Goal: Task Accomplishment & Management: Complete application form

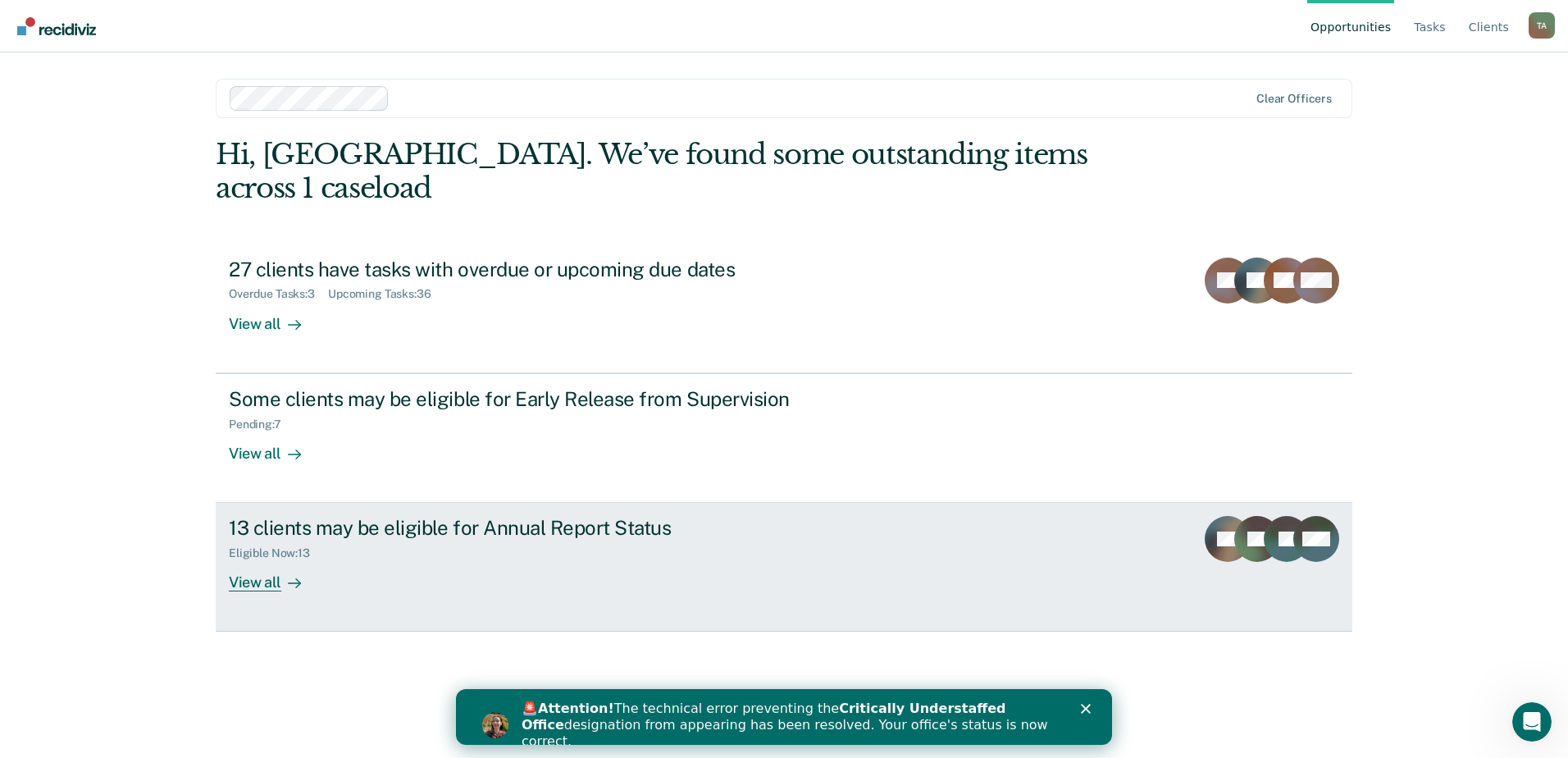
click at [577, 530] on div "13 clients may be eligible for Annual Report Status Eligible Now : 13 View all" at bounding box center [536, 553] width 615 height 75
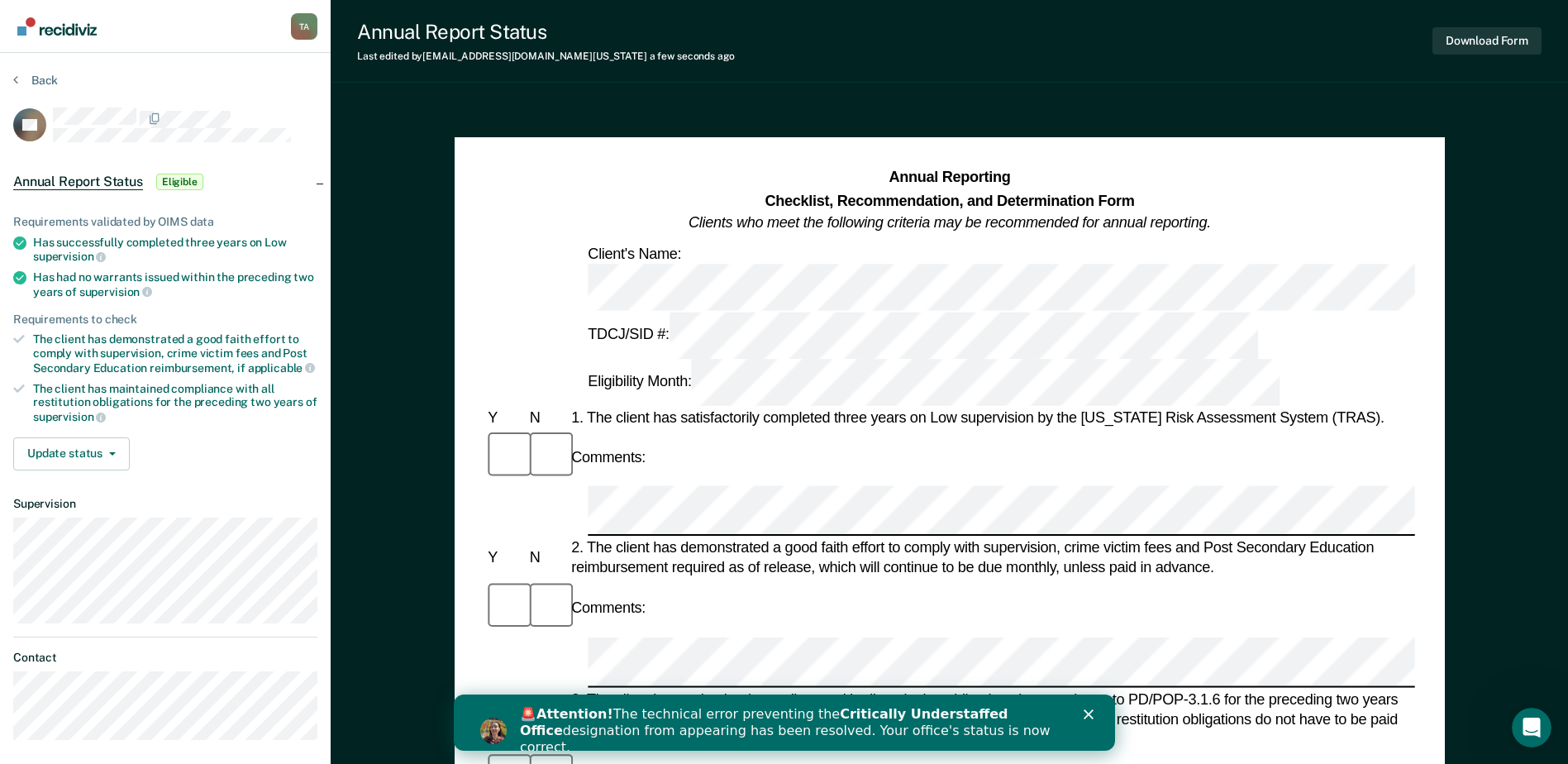
click at [1073, 101] on div "Annual Report Status Last edited by Tiwalade.Adeyanju@tdcj.texas.gov a few seco…" at bounding box center [949, 740] width 1238 height 1480
click at [1308, 429] on div "Comments:" at bounding box center [949, 457] width 930 height 55
click at [1100, 180] on h1 "Annual Reporting Checklist, Recommendation, and Determination Form Clients who …" at bounding box center [949, 200] width 523 height 68
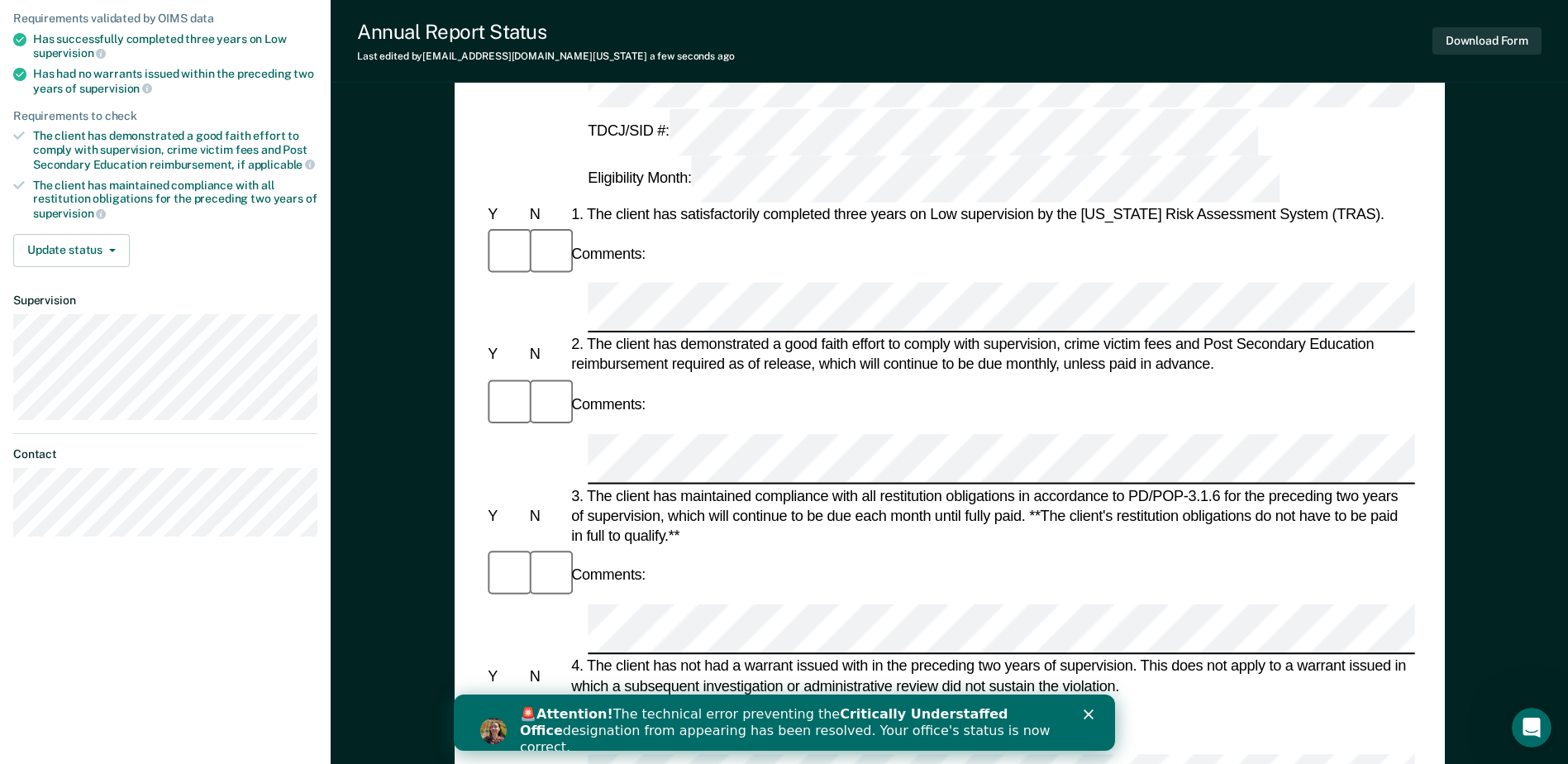
scroll to position [248, 0]
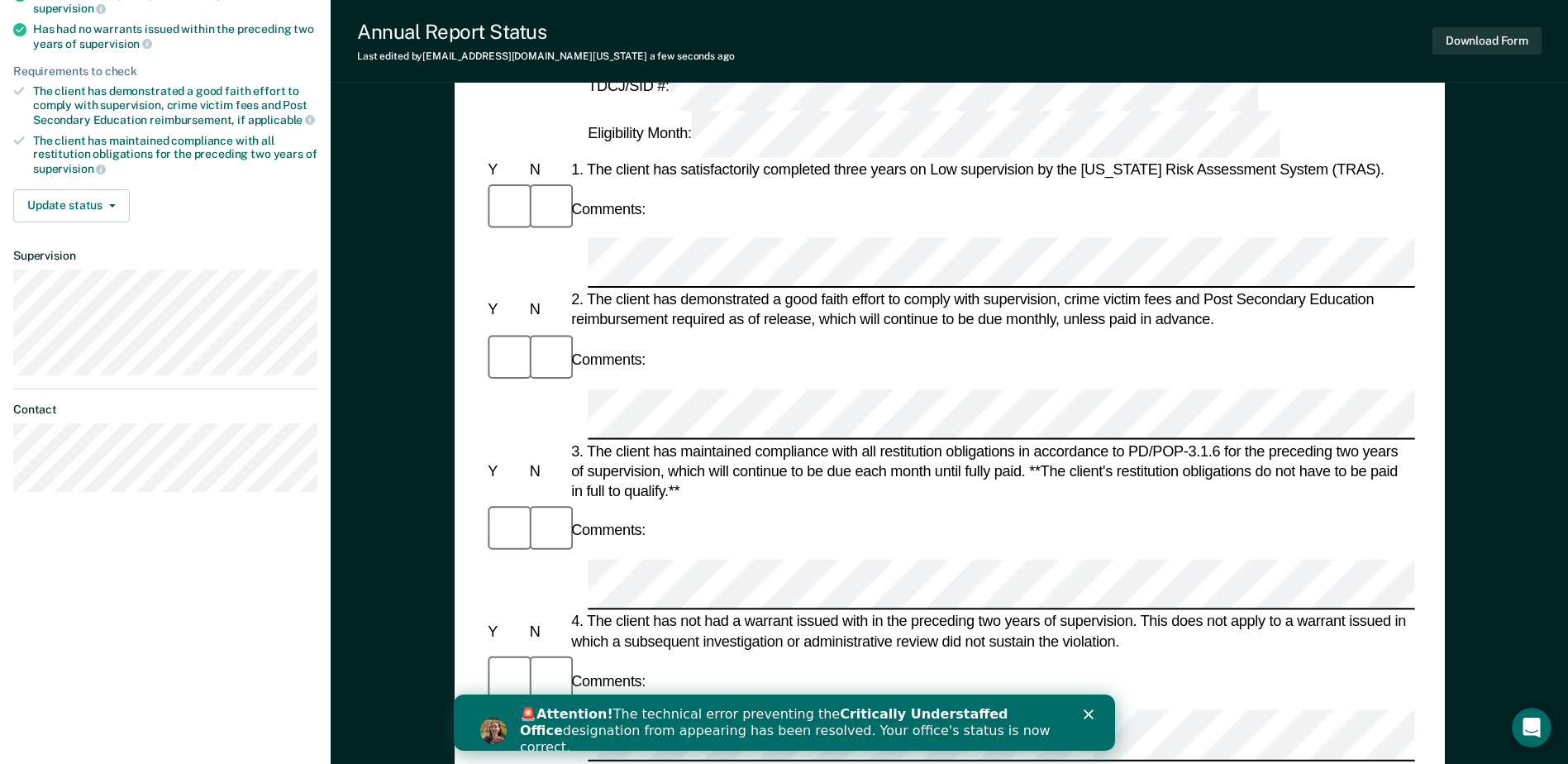
click at [1084, 713] on icon "Close" at bounding box center [1088, 714] width 10 height 10
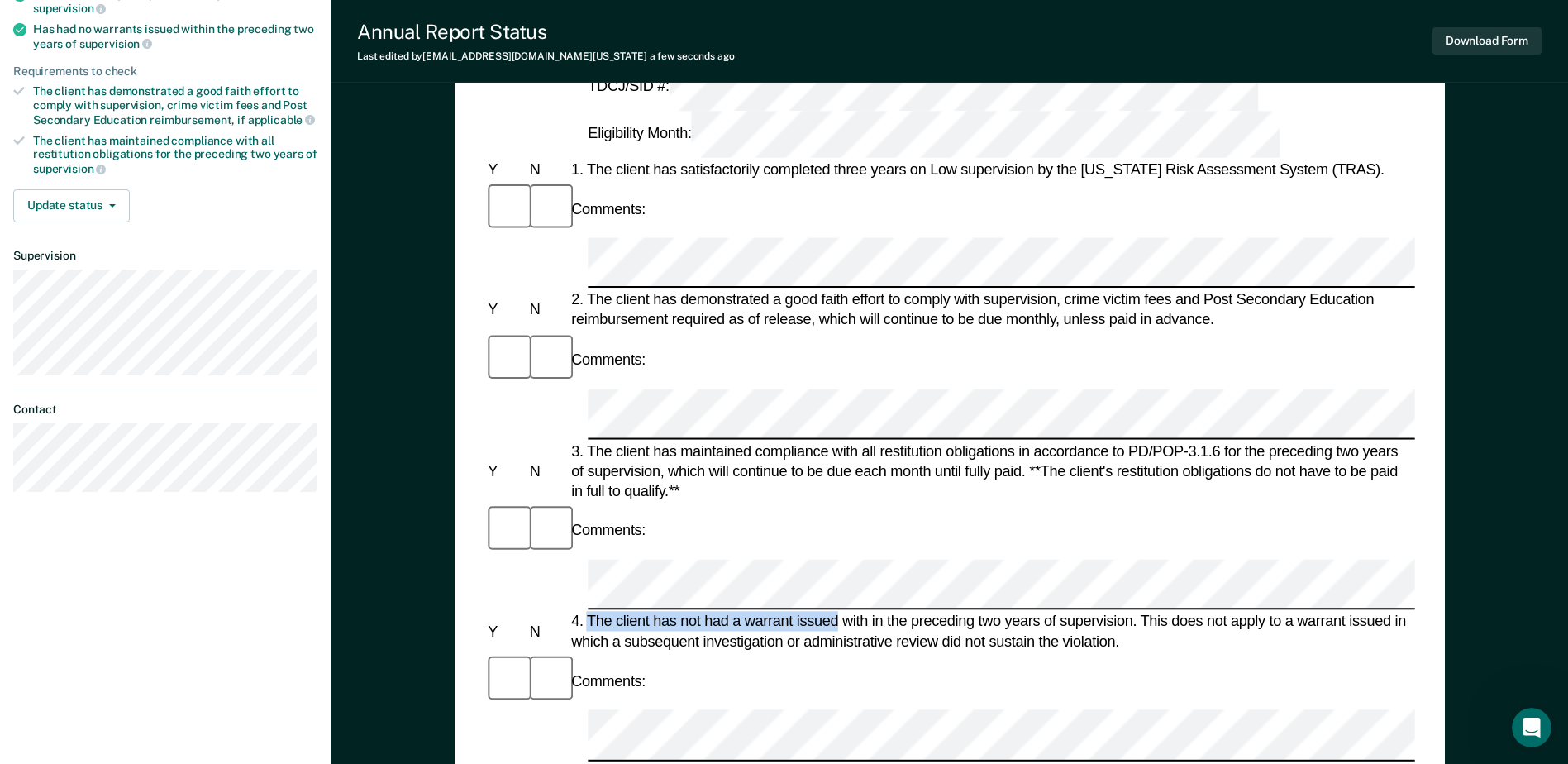
drag, startPoint x: 588, startPoint y: 358, endPoint x: 834, endPoint y: 357, distance: 246.0
click at [834, 611] on div "4. The client has not had a warrant issued with in the preceding two years of s…" at bounding box center [992, 631] width 847 height 40
copy div "The client has not had a warrant issued"
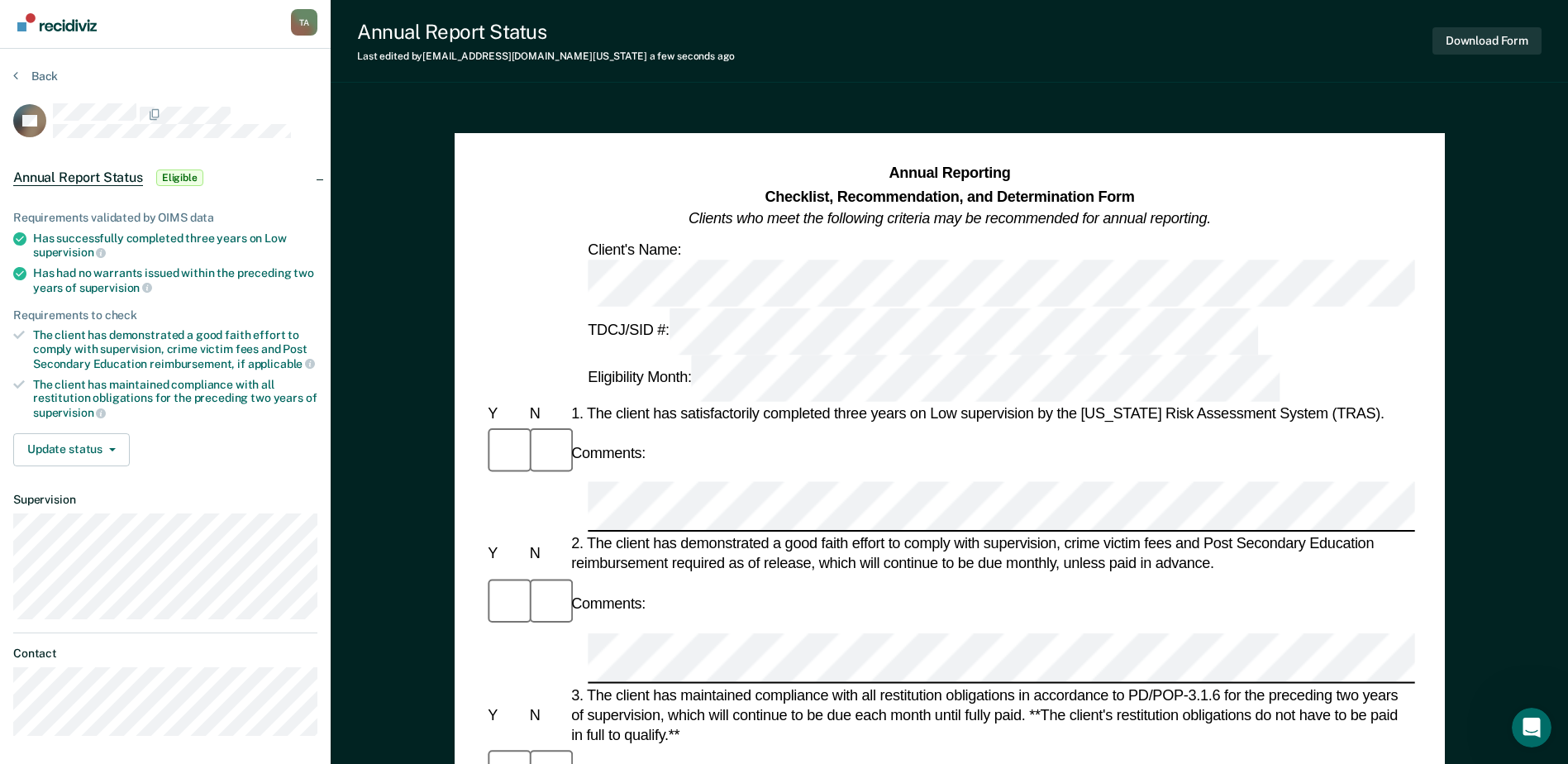
scroll to position [0, 0]
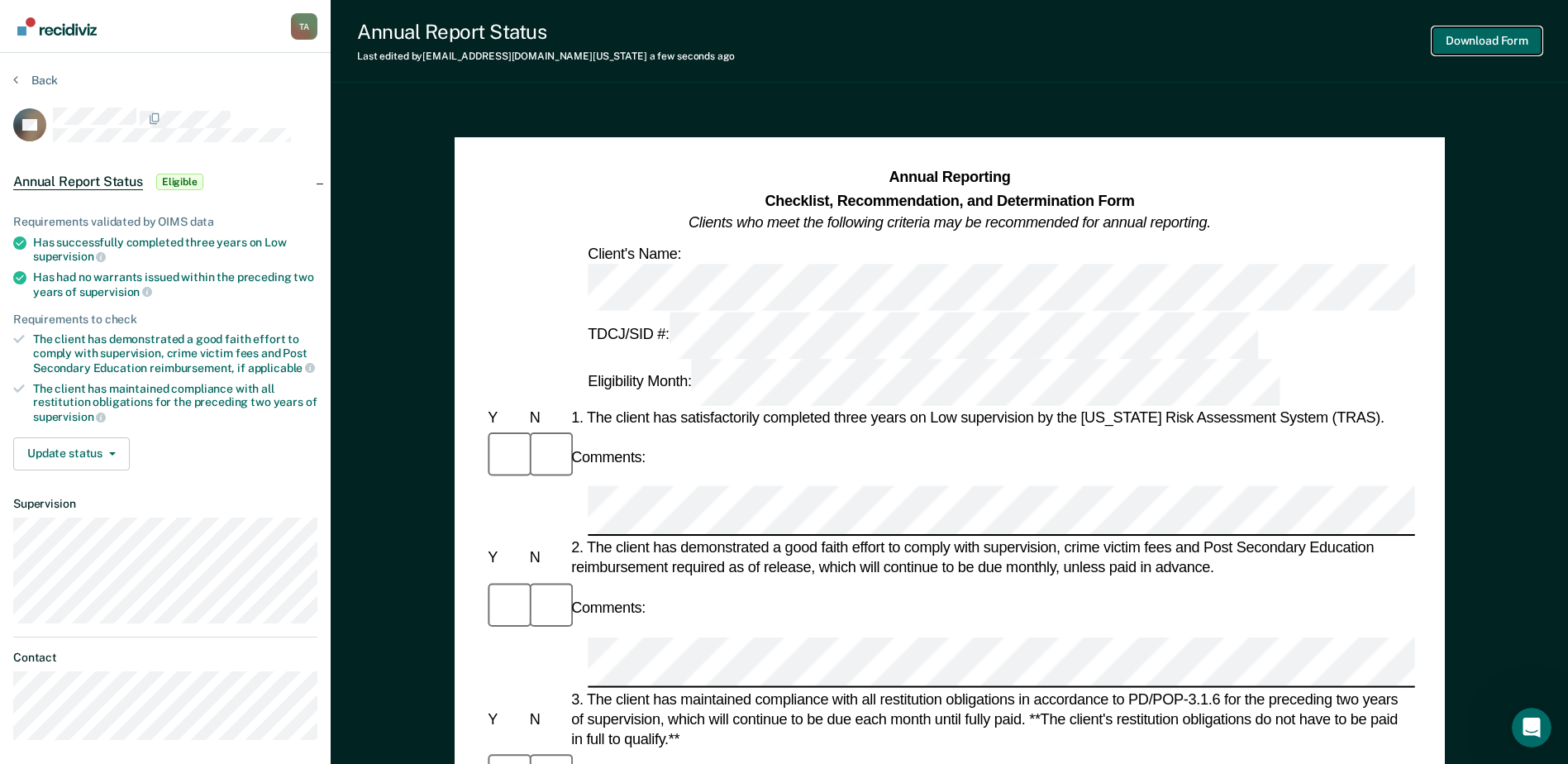
click at [1469, 35] on button "Download Form" at bounding box center [1487, 40] width 109 height 27
